Goal: Information Seeking & Learning: Find specific fact

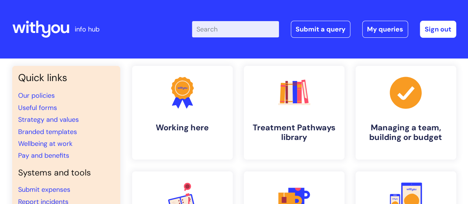
click at [235, 29] on input "Enter your search term here..." at bounding box center [235, 29] width 87 height 16
type input "job description"
click button "Search" at bounding box center [0, 0] width 0 height 0
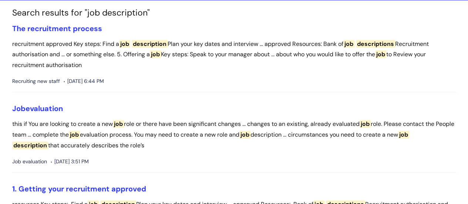
scroll to position [58, 0]
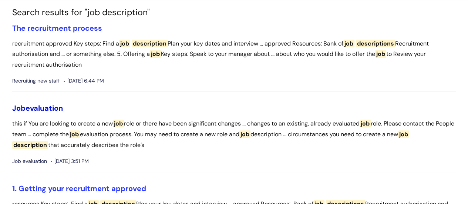
click at [54, 104] on link "Job evaluation" at bounding box center [37, 108] width 51 height 10
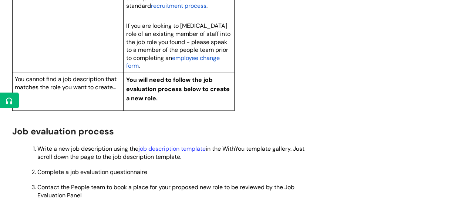
scroll to position [598, 0]
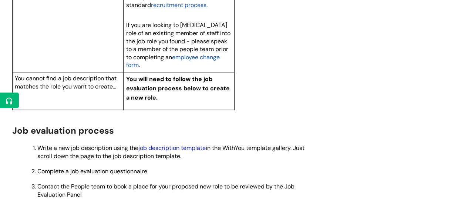
click at [194, 151] on link "job description template" at bounding box center [171, 147] width 67 height 8
